Goal: Transaction & Acquisition: Purchase product/service

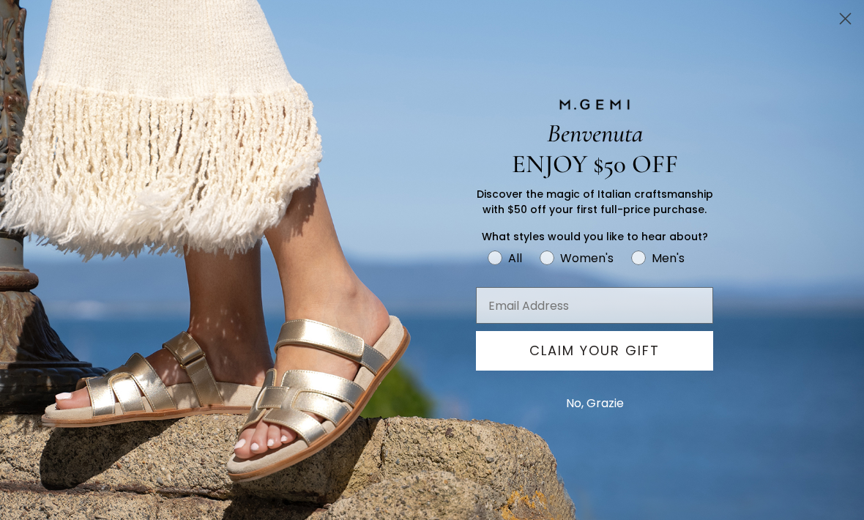
click at [599, 411] on button "No, Grazie" at bounding box center [594, 403] width 72 height 37
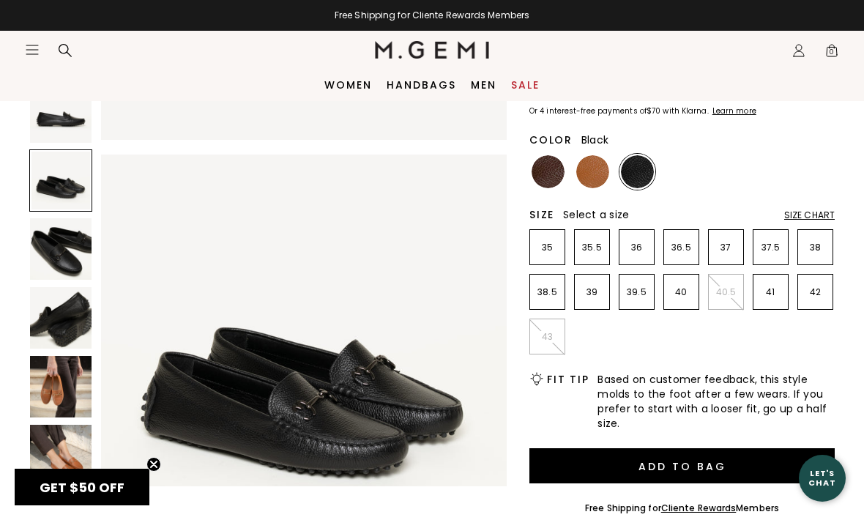
scroll to position [132, 0]
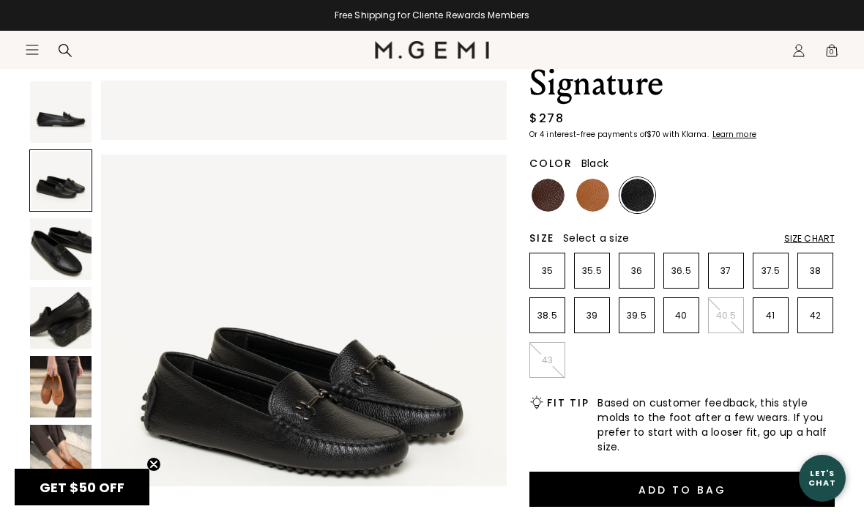
click at [599, 197] on img at bounding box center [592, 195] width 33 height 33
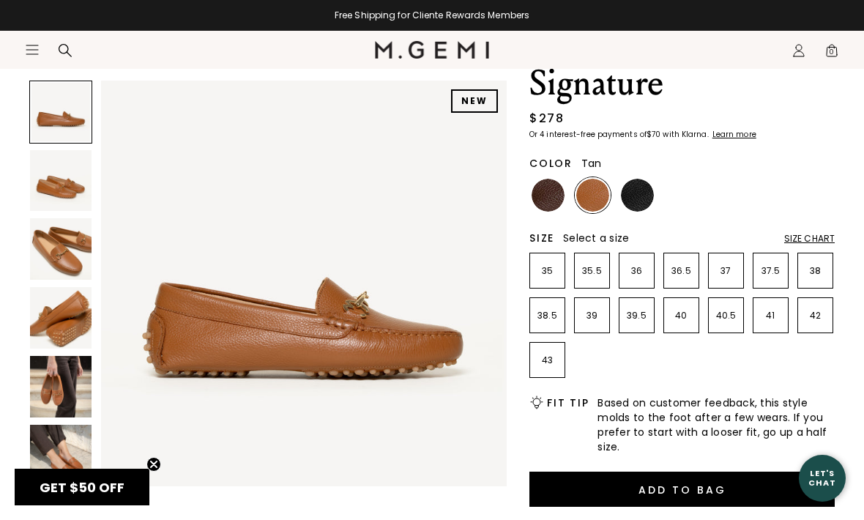
click at [63, 260] on img at bounding box center [60, 248] width 61 height 61
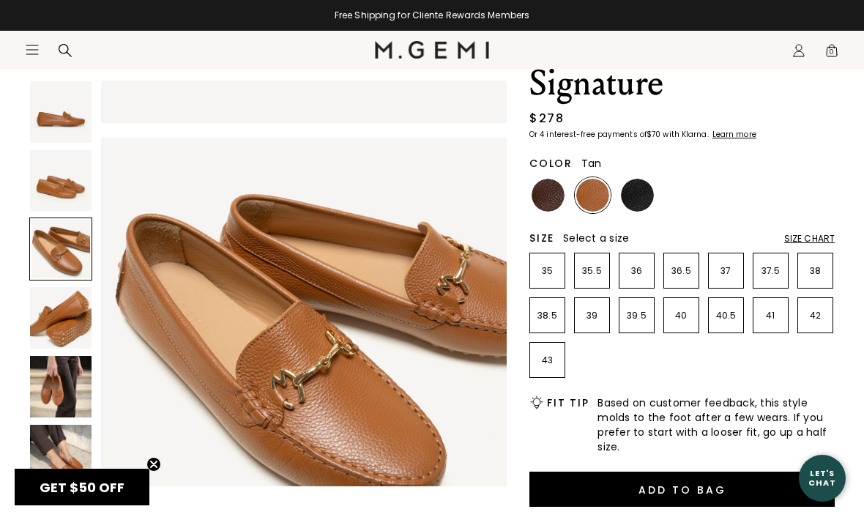
scroll to position [841, 0]
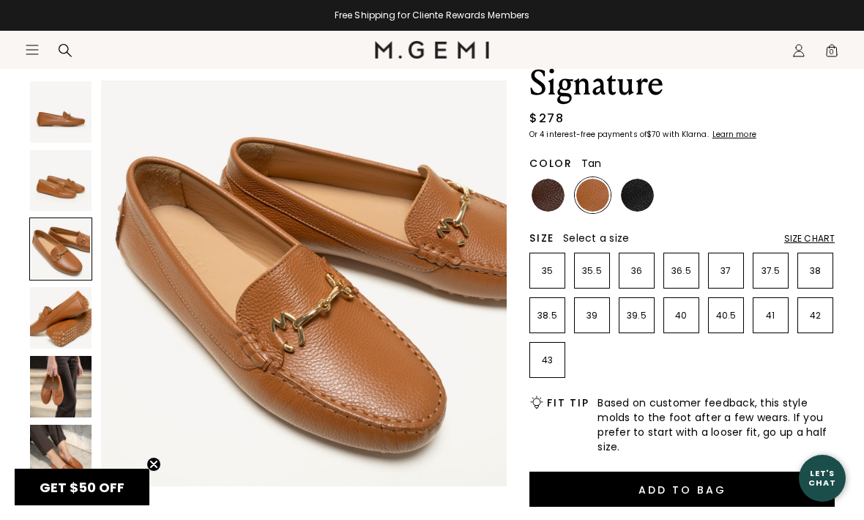
click at [53, 324] on img at bounding box center [60, 317] width 61 height 61
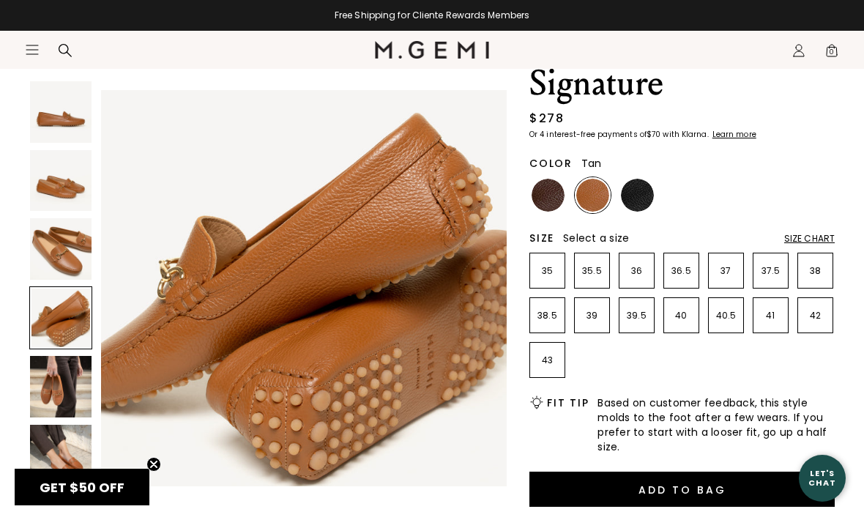
scroll to position [1261, 0]
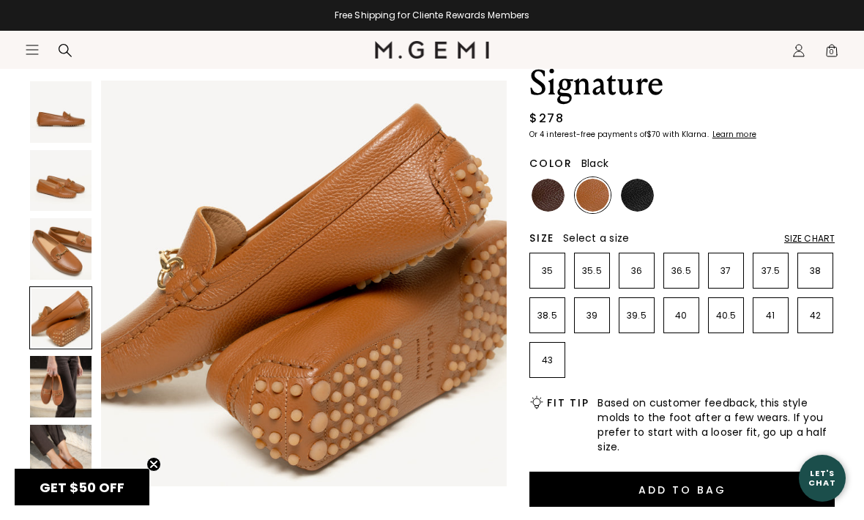
click at [643, 201] on img at bounding box center [637, 195] width 33 height 33
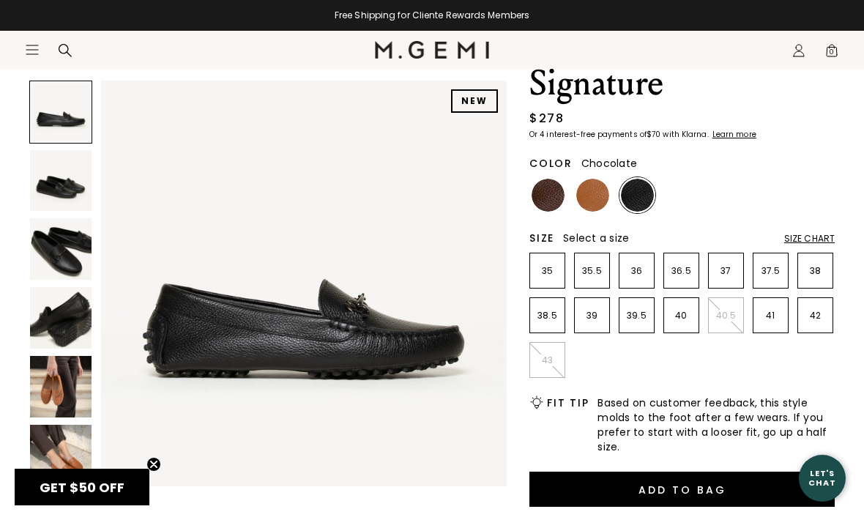
click at [543, 201] on img at bounding box center [547, 195] width 33 height 33
